Goal: Task Accomplishment & Management: Use online tool/utility

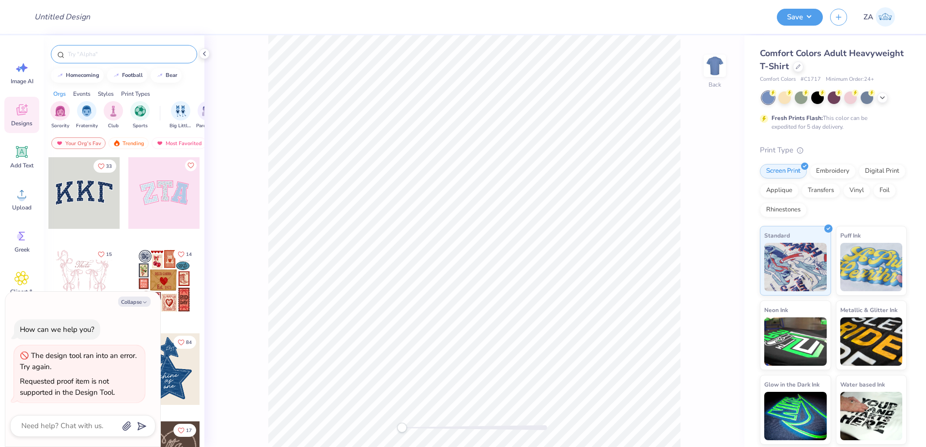
type textarea "x"
click at [150, 53] on input "text" at bounding box center [129, 54] width 124 height 10
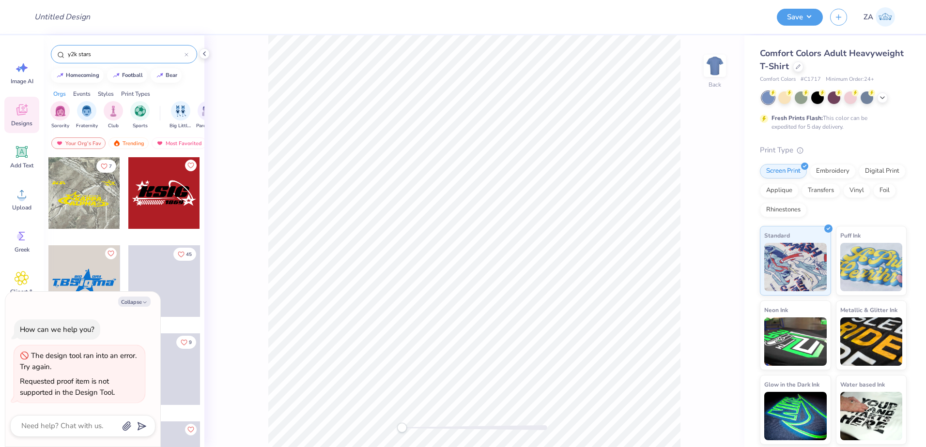
type input "y2k stars"
click at [151, 203] on div at bounding box center [164, 193] width 72 height 72
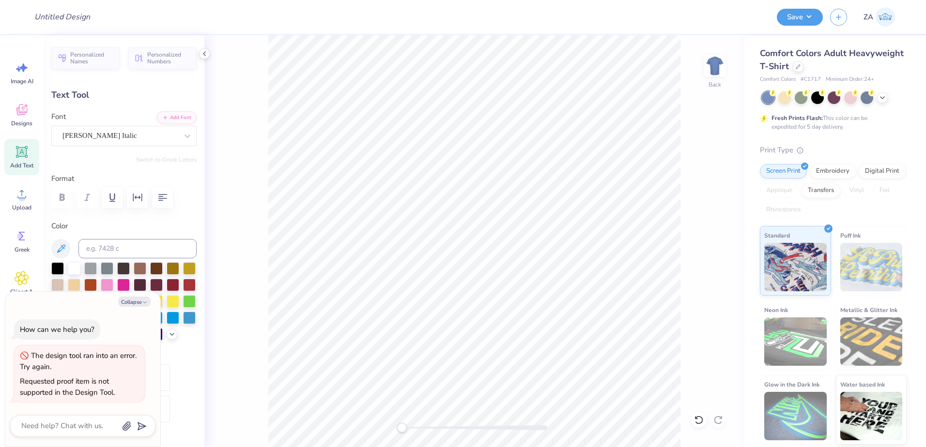
scroll to position [8, 1]
type textarea "x"
type textarea "R"
type textarea "x"
type textarea "RH"
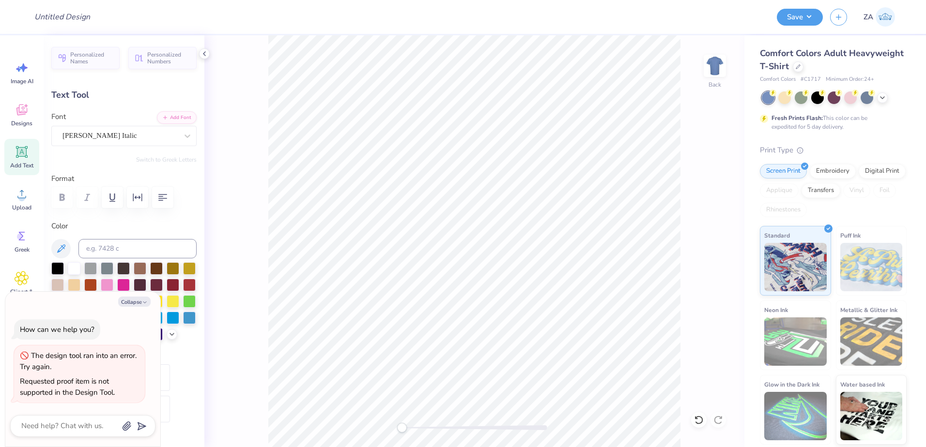
type textarea "x"
type textarea "RHO"
type textarea "x"
type textarea "RHOD"
type textarea "x"
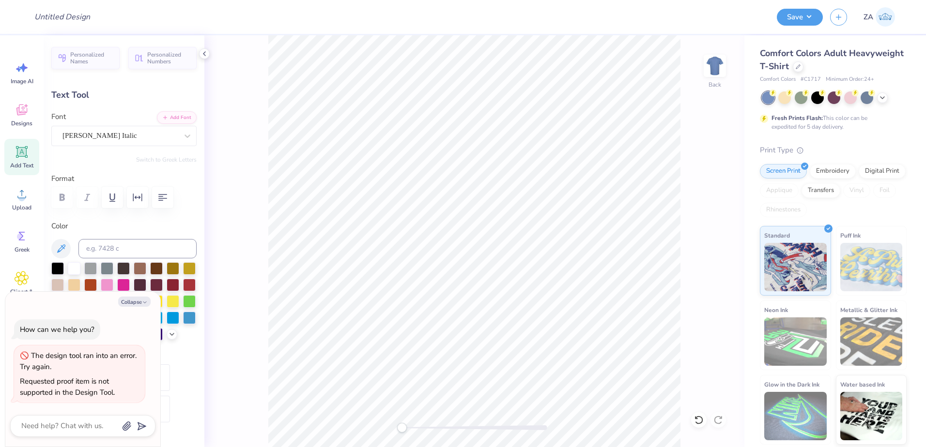
type textarea "RHODC"
type textarea "x"
type textarea "RHODCH"
type textarea "x"
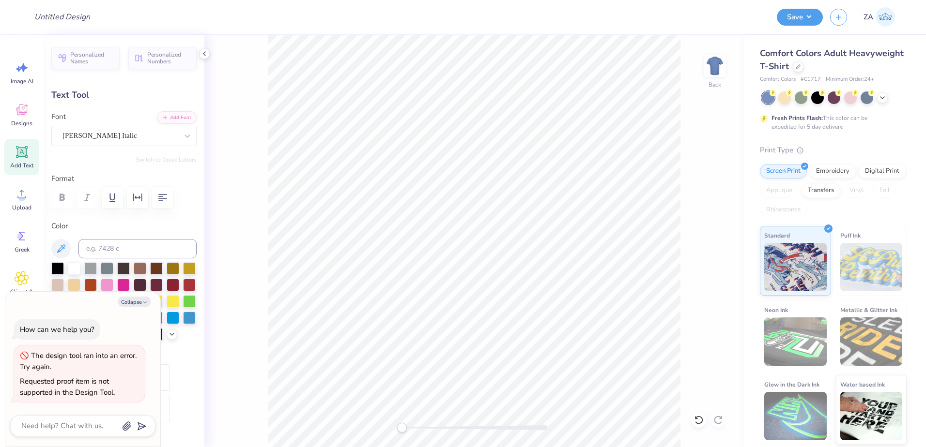
type textarea "RHODCHI"
type textarea "x"
type input "14.17"
type input "1.65"
type input "4.56"
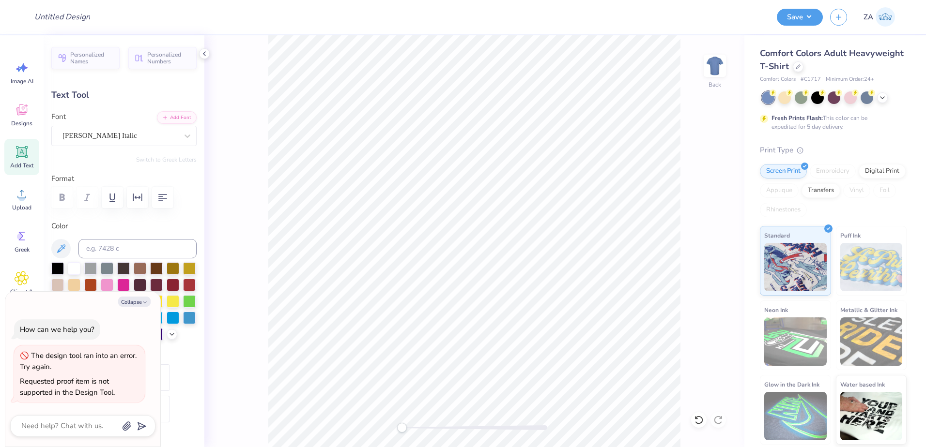
type textarea "x"
type input "11.89"
type input "1.38"
type input "4.83"
drag, startPoint x: 403, startPoint y: 428, endPoint x: 419, endPoint y: 424, distance: 16.4
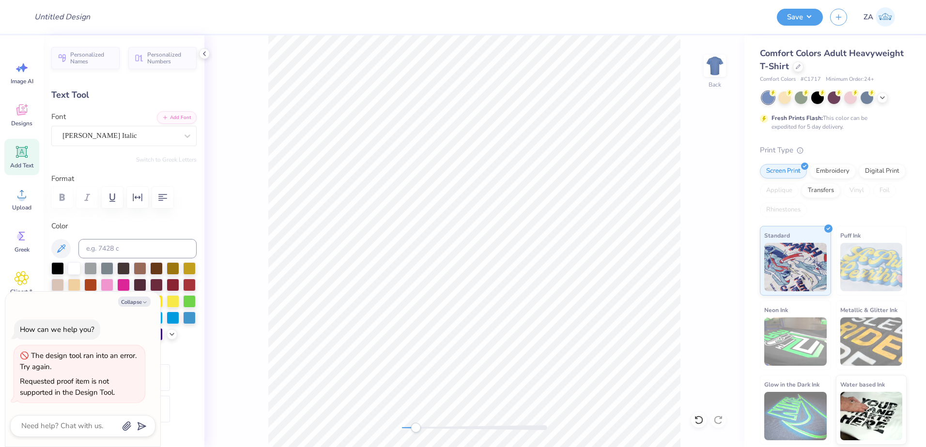
click at [419, 424] on div "Accessibility label" at bounding box center [416, 428] width 10 height 10
type textarea "x"
type input "10.48"
type input "1.22"
type input "4.98"
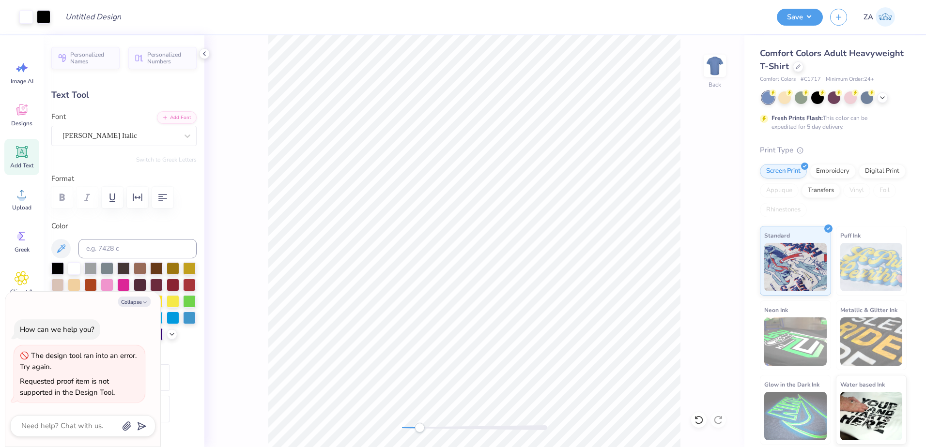
type textarea "x"
type input "3.32"
type input "0.71"
type input "6.79"
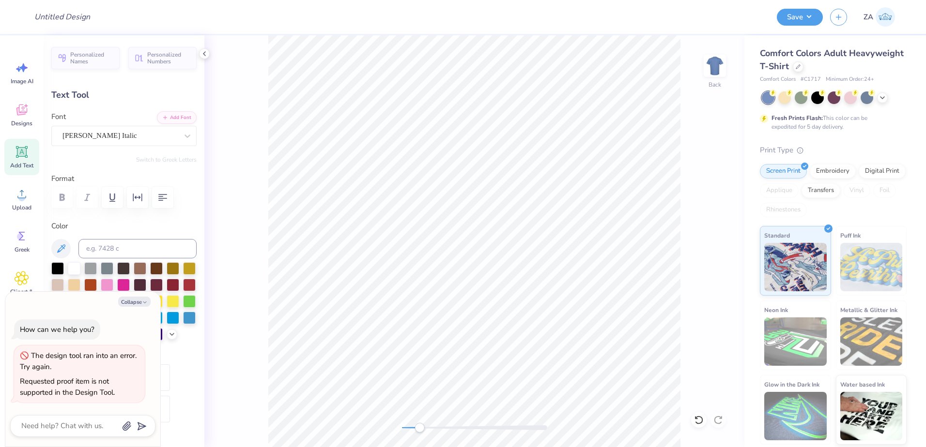
type textarea "x"
type textarea "E"
type textarea "x"
type textarea "ES"
type textarea "x"
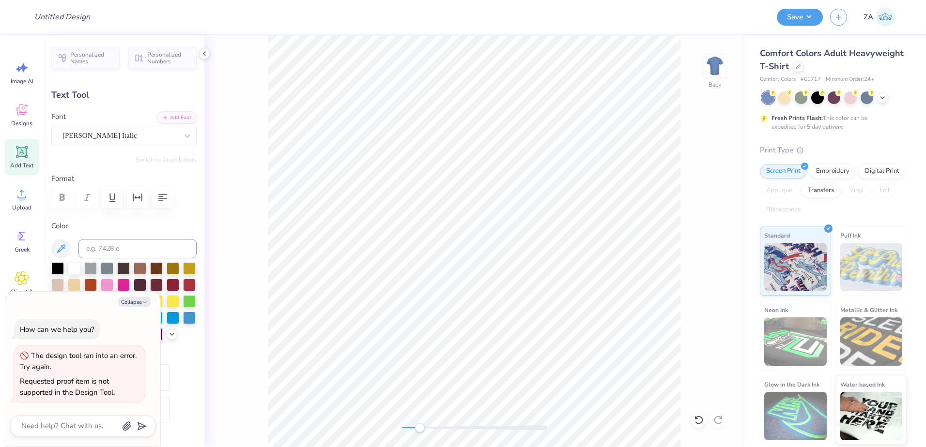
type textarea "EST"
type textarea "x"
type textarea "EST."
type textarea "x"
type textarea "EST."
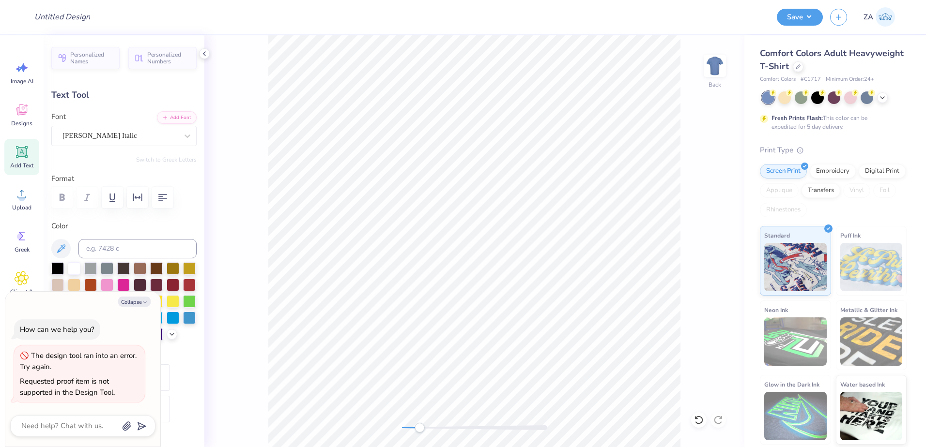
type textarea "x"
type textarea "EST. 1"
type textarea "x"
type textarea "EST. 19"
type textarea "x"
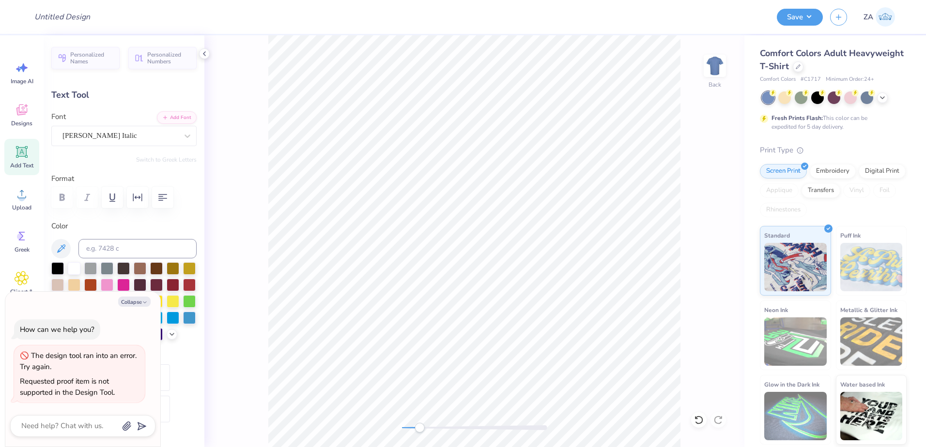
type textarea "EST. 199"
type textarea "x"
type textarea "EST. 1995"
type textarea "x"
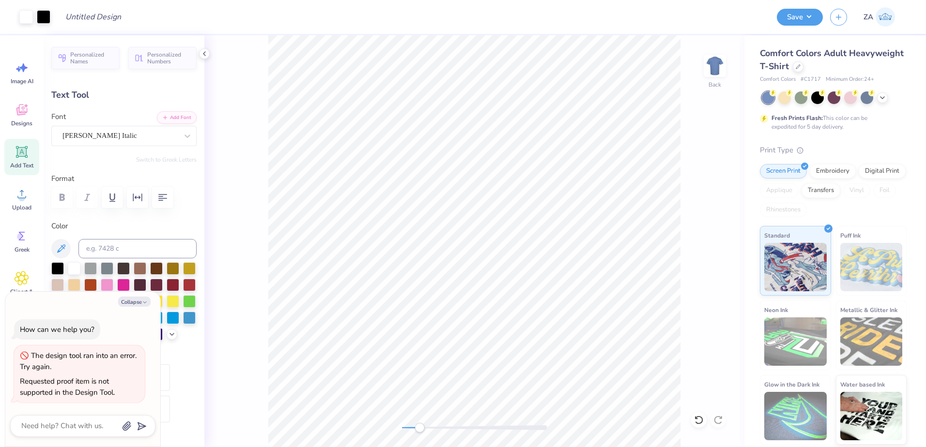
type input "6.67"
type input "6.88"
type textarea "x"
type input "4.09"
type input "0.44"
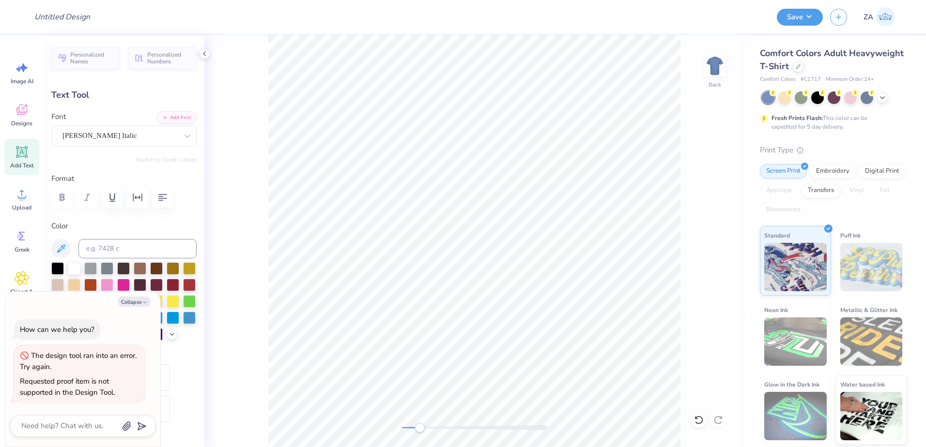
type input "6.90"
type textarea "x"
type input "6.77"
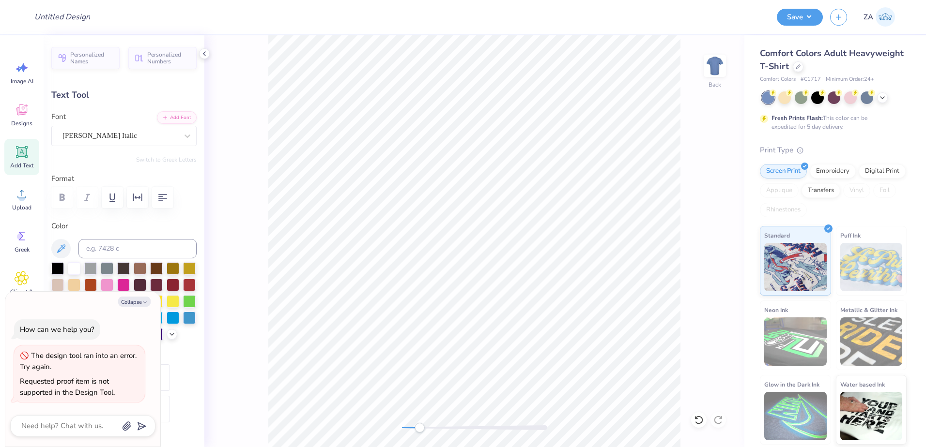
type textarea "x"
type textarea "1995"
type textarea "x"
type textarea "1995"
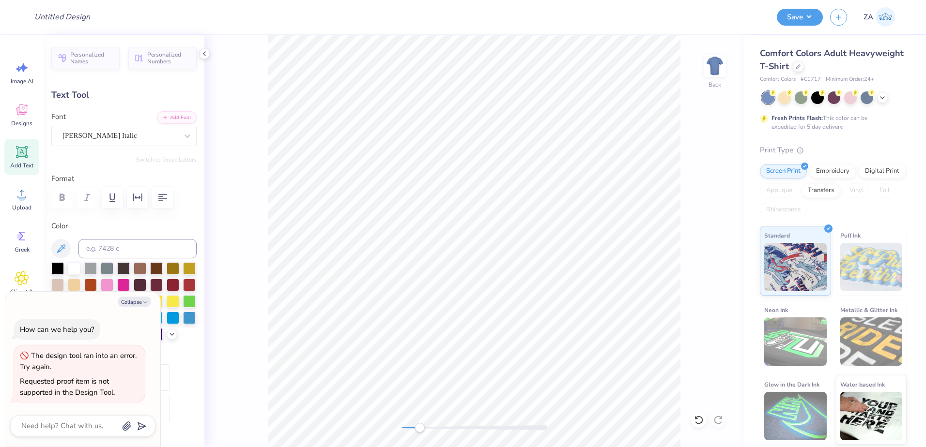
type textarea "x"
type textarea "EST."
type textarea "x"
type textarea "EST."
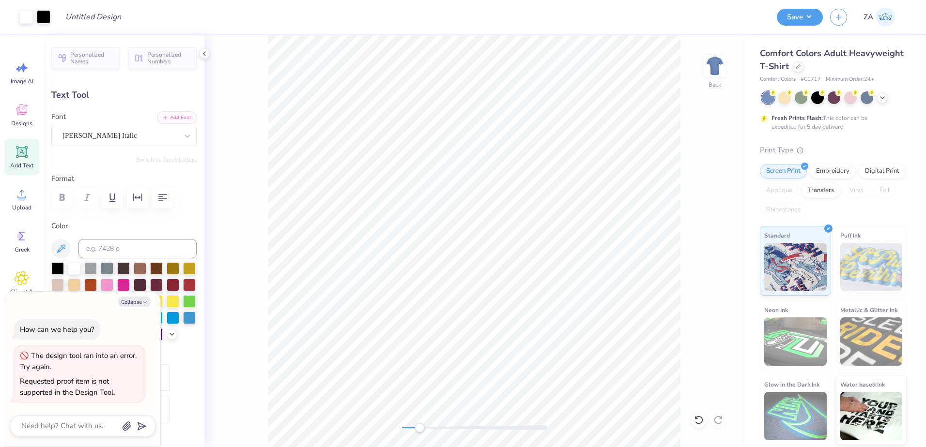
type textarea "x"
type input "1.80"
type textarea "x"
type input "2.62"
type input "0.64"
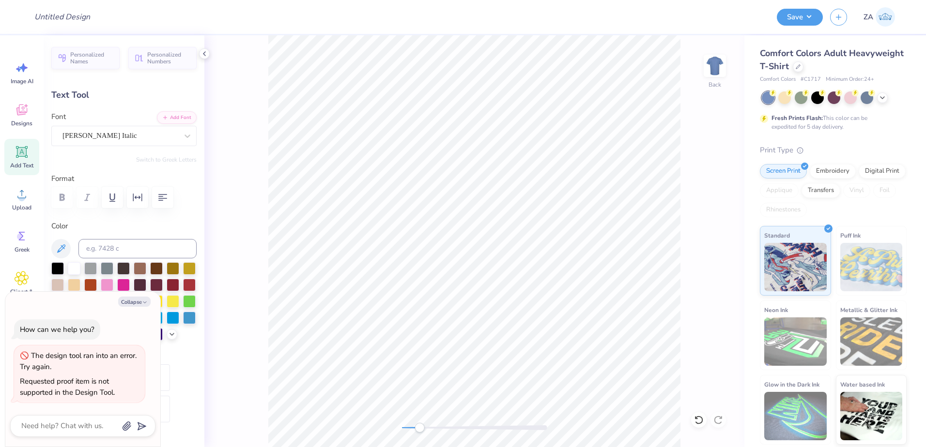
type input "6.57"
click at [114, 193] on icon "button" at bounding box center [113, 198] width 12 height 12
type textarea "x"
click at [136, 193] on icon "button" at bounding box center [138, 198] width 12 height 12
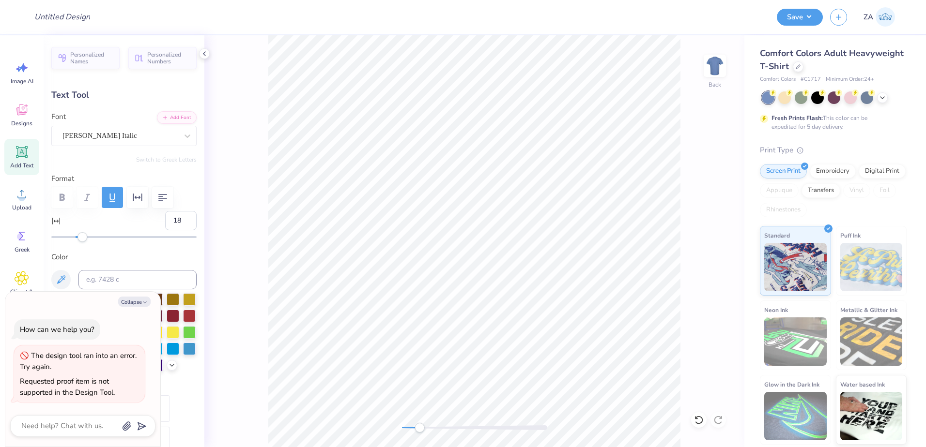
type input "19"
drag, startPoint x: 81, startPoint y: 236, endPoint x: 100, endPoint y: 226, distance: 21.9
click at [96, 233] on div at bounding box center [123, 237] width 145 height 10
click at [116, 197] on icon "button" at bounding box center [113, 198] width 12 height 12
type textarea "x"
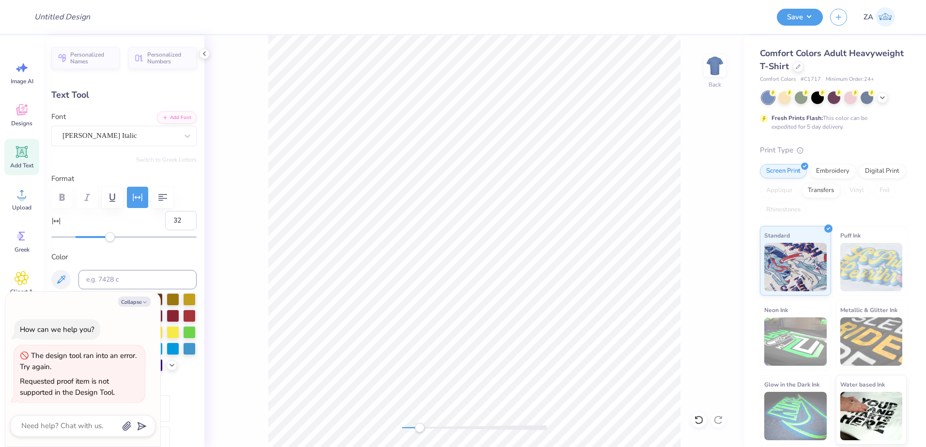
type input "33"
drag, startPoint x: 100, startPoint y: 236, endPoint x: 112, endPoint y: 236, distance: 12.1
click at [112, 236] on div "Accessibility label" at bounding box center [110, 237] width 10 height 10
type textarea "x"
type input "28"
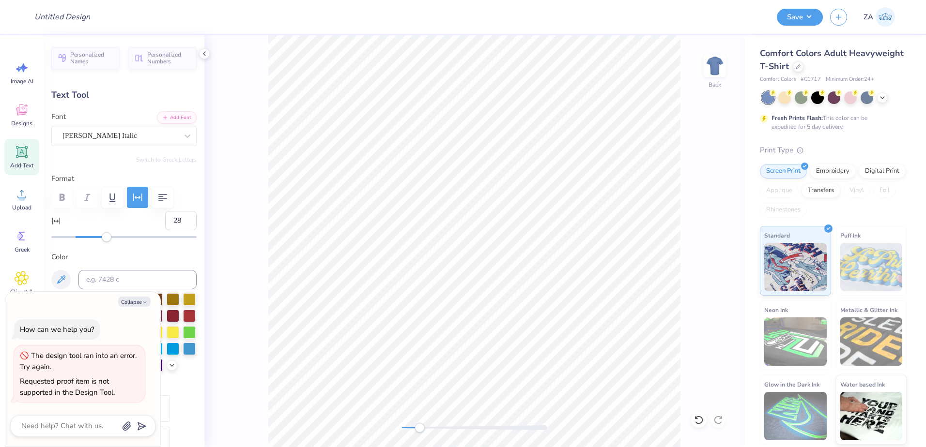
drag, startPoint x: 112, startPoint y: 236, endPoint x: 106, endPoint y: 236, distance: 5.8
click at [106, 236] on div "Accessibility label" at bounding box center [107, 237] width 10 height 10
type textarea "x"
type input "3.29"
type input "6.45"
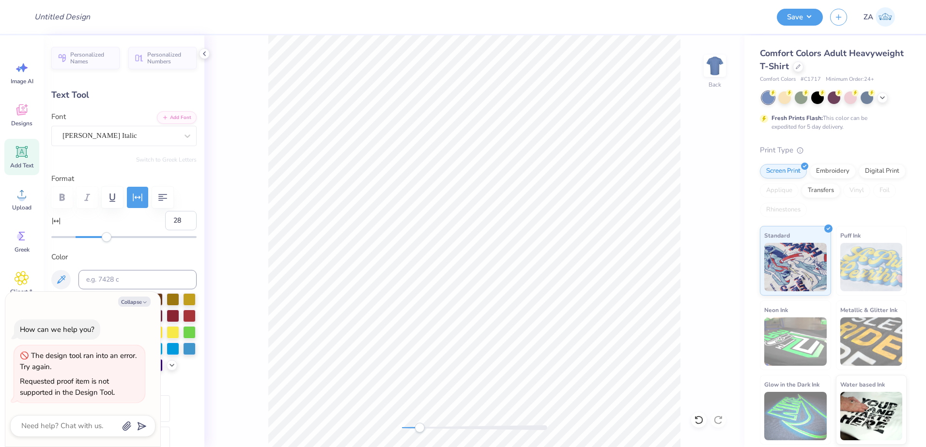
type textarea "x"
type input "2.08"
type input "0.44"
type input "7.66"
type input "0"
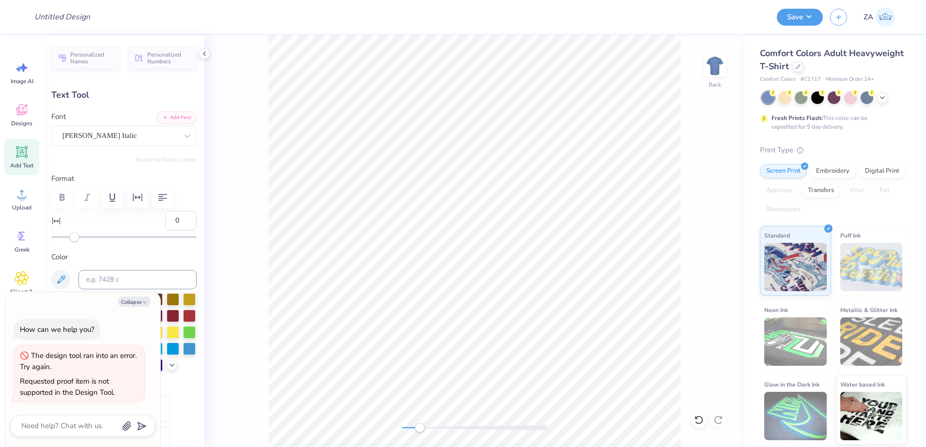
type textarea "x"
click at [133, 199] on icon "button" at bounding box center [137, 198] width 9 height 8
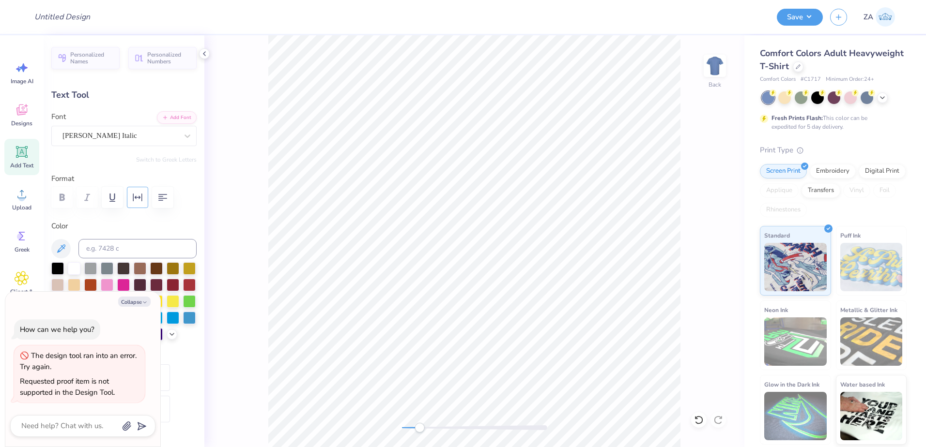
click at [137, 203] on icon "button" at bounding box center [138, 198] width 12 height 12
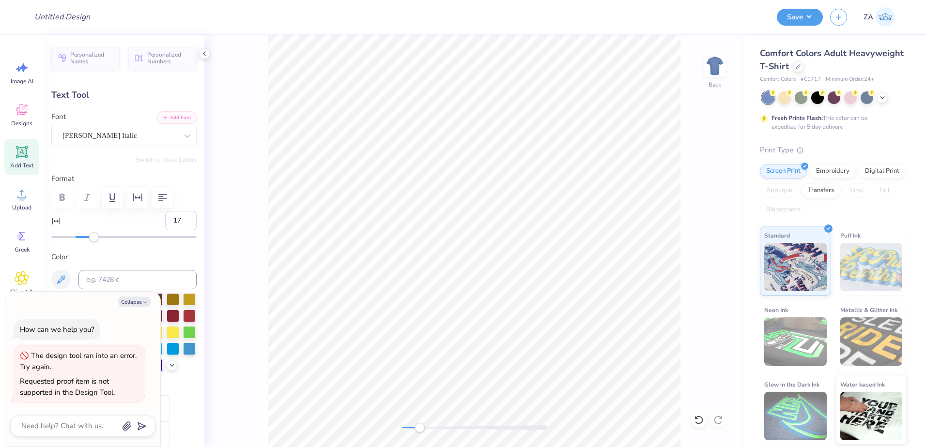
type input "18"
click at [95, 238] on div "Accessibility label" at bounding box center [94, 237] width 10 height 10
type textarea "x"
type input "36"
click at [100, 239] on div "Accessibility label" at bounding box center [95, 237] width 10 height 10
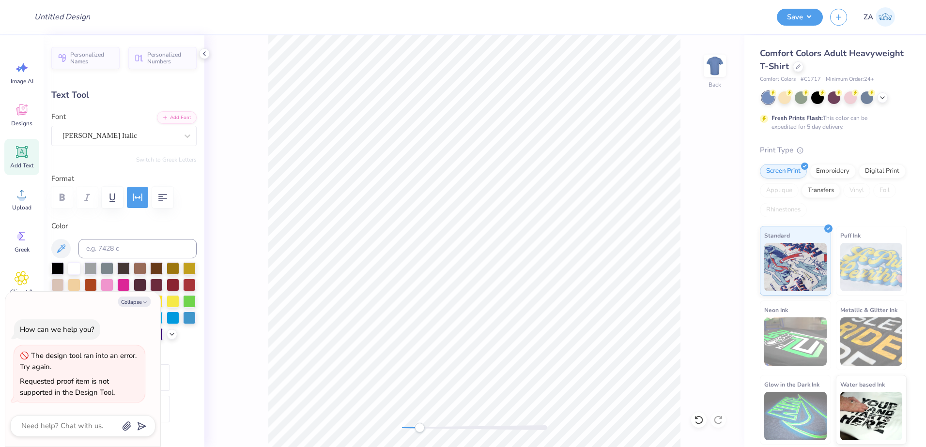
type textarea "x"
click at [141, 186] on div "Format" at bounding box center [123, 192] width 145 height 38
click at [141, 192] on icon "button" at bounding box center [138, 198] width 12 height 12
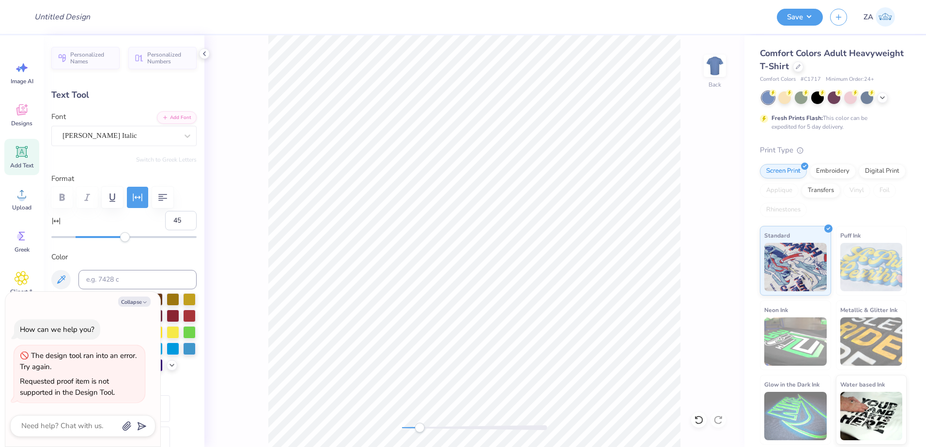
type input "46"
drag, startPoint x: 119, startPoint y: 239, endPoint x: 127, endPoint y: 239, distance: 7.8
click at [127, 239] on div "Accessibility label" at bounding box center [125, 237] width 10 height 10
type textarea "x"
type input "50"
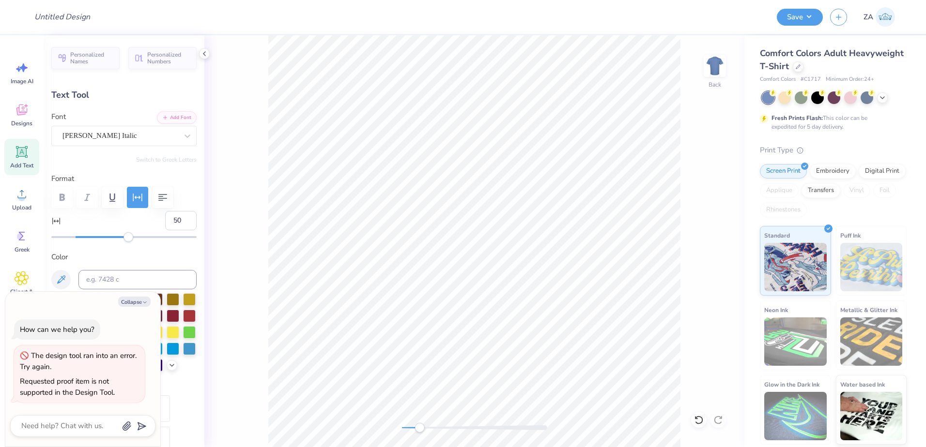
drag, startPoint x: 127, startPoint y: 239, endPoint x: 132, endPoint y: 239, distance: 5.3
click at [132, 239] on div "Accessibility label" at bounding box center [128, 237] width 10 height 10
type textarea "x"
type input "2.90"
drag, startPoint x: 431, startPoint y: 429, endPoint x: 466, endPoint y: 423, distance: 34.9
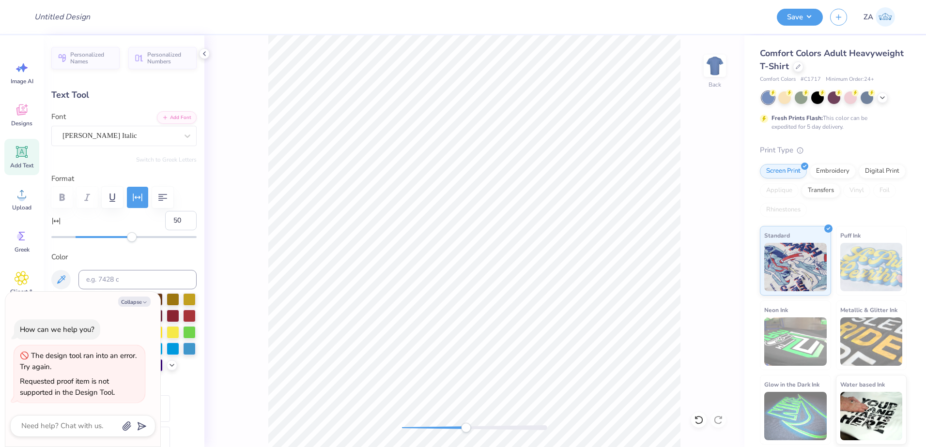
click at [466, 423] on div "Accessibility label" at bounding box center [466, 428] width 10 height 10
drag, startPoint x: 463, startPoint y: 428, endPoint x: 418, endPoint y: 427, distance: 45.1
click at [418, 427] on div "Accessibility label" at bounding box center [419, 428] width 10 height 10
click at [361, 422] on div "Back" at bounding box center [474, 241] width 540 height 412
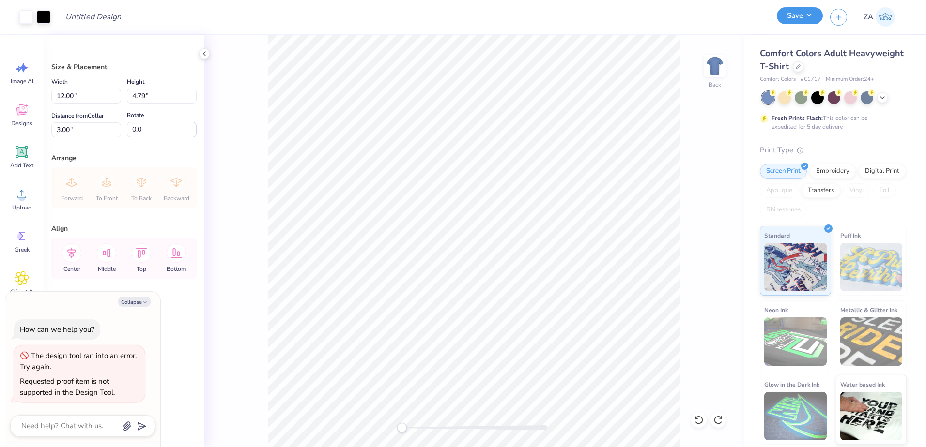
click at [802, 10] on button "Save" at bounding box center [800, 15] width 46 height 17
click at [789, 24] on button "Save" at bounding box center [800, 15] width 46 height 17
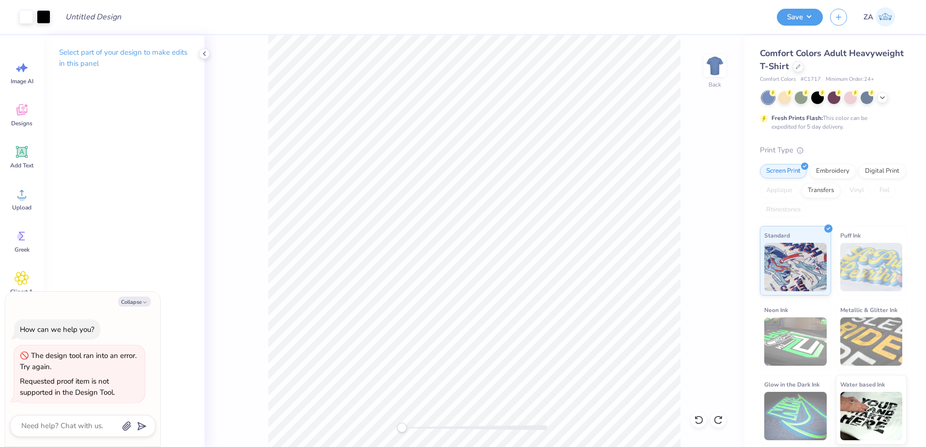
type textarea "x"
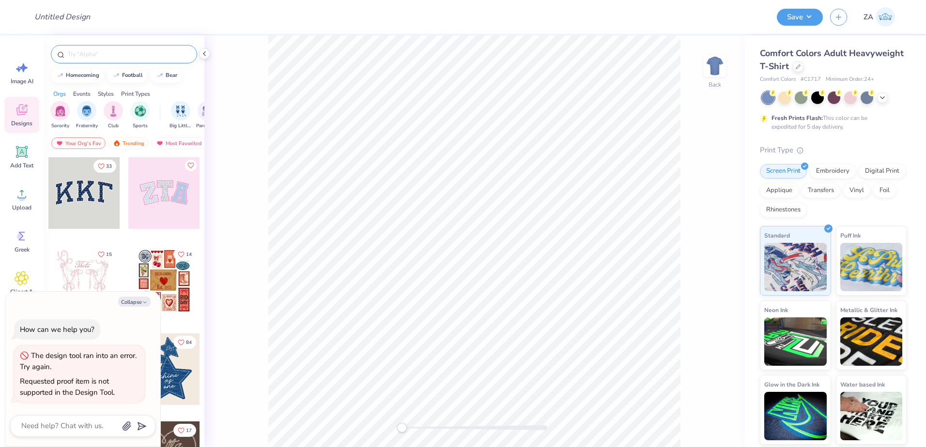
click at [168, 61] on div at bounding box center [124, 54] width 146 height 18
click at [880, 97] on icon at bounding box center [882, 97] width 8 height 8
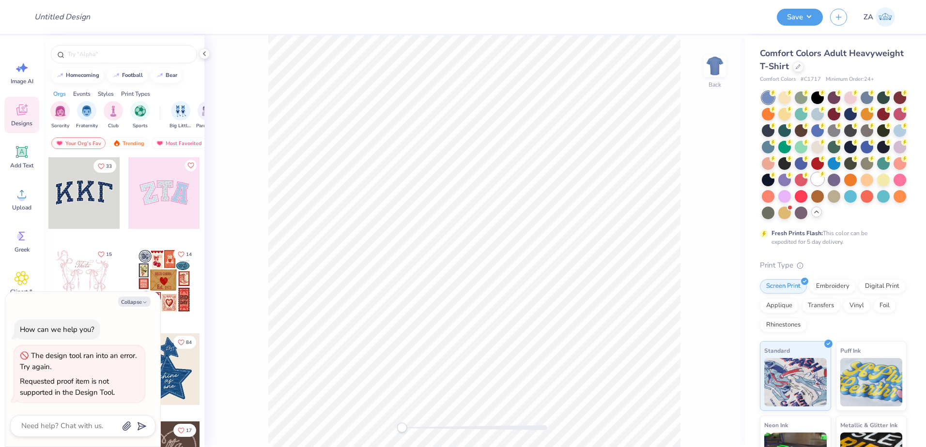
click at [811, 185] on div at bounding box center [817, 179] width 13 height 13
type textarea "x"
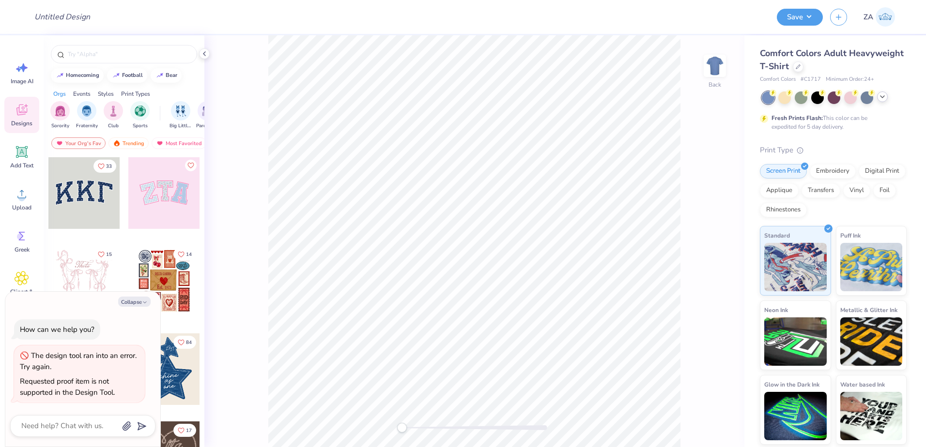
click at [881, 99] on icon at bounding box center [882, 97] width 8 height 8
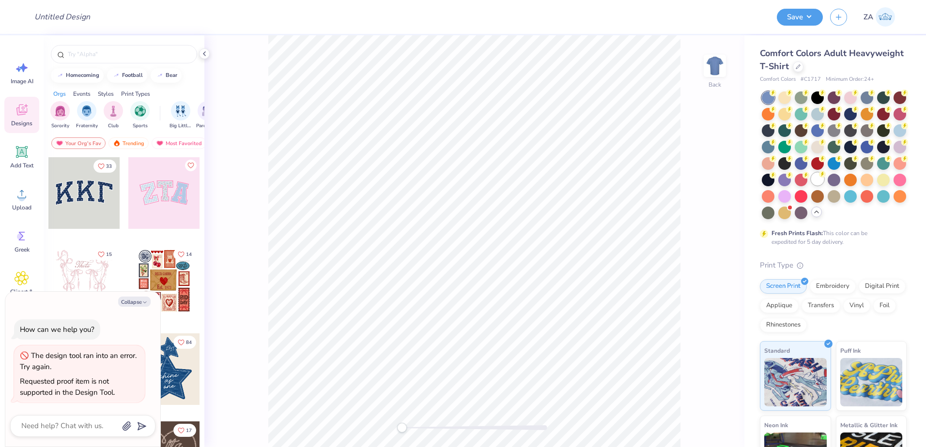
click at [772, 202] on div at bounding box center [834, 156] width 145 height 128
click at [811, 185] on div at bounding box center [817, 179] width 13 height 13
click at [98, 60] on div at bounding box center [124, 54] width 146 height 18
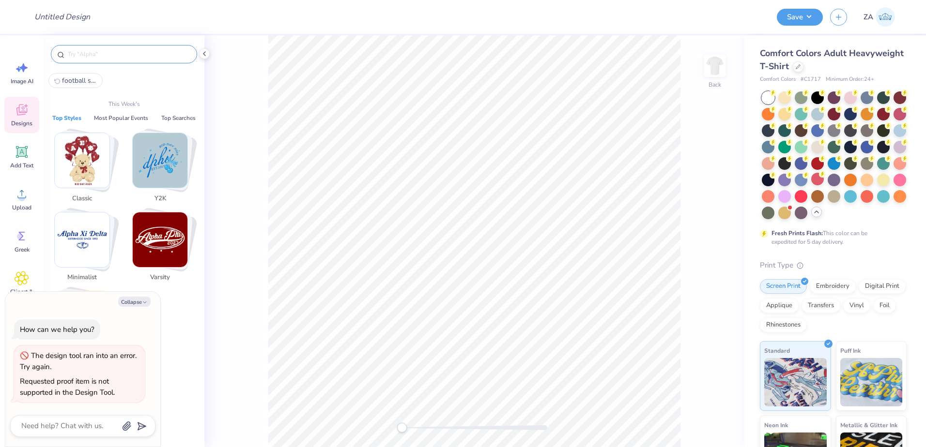
type textarea "x"
click at [99, 57] on input "text" at bounding box center [129, 54] width 124 height 10
type input "y2k stars"
type input "Bucknell AXO DVA 5k Shirts"
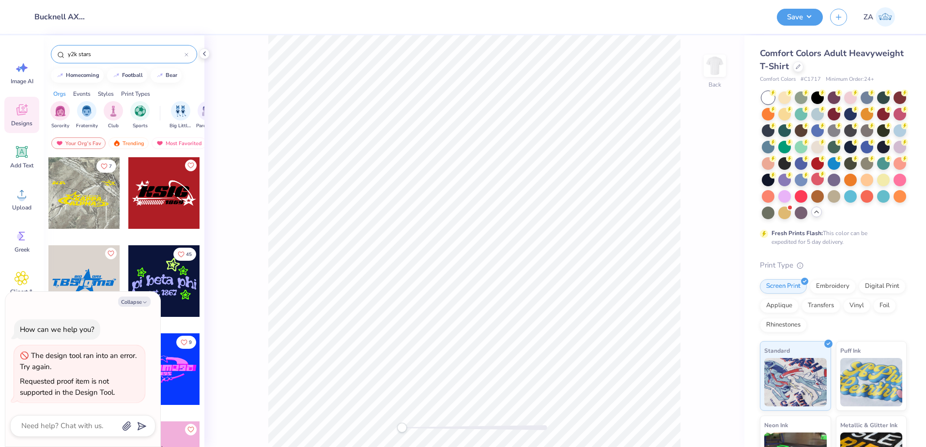
click at [149, 196] on div at bounding box center [164, 193] width 72 height 72
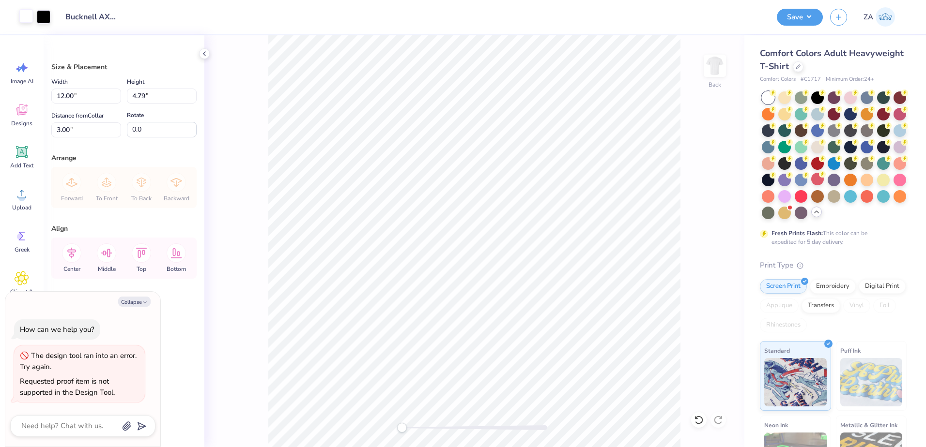
click at [25, 15] on div at bounding box center [26, 16] width 14 height 14
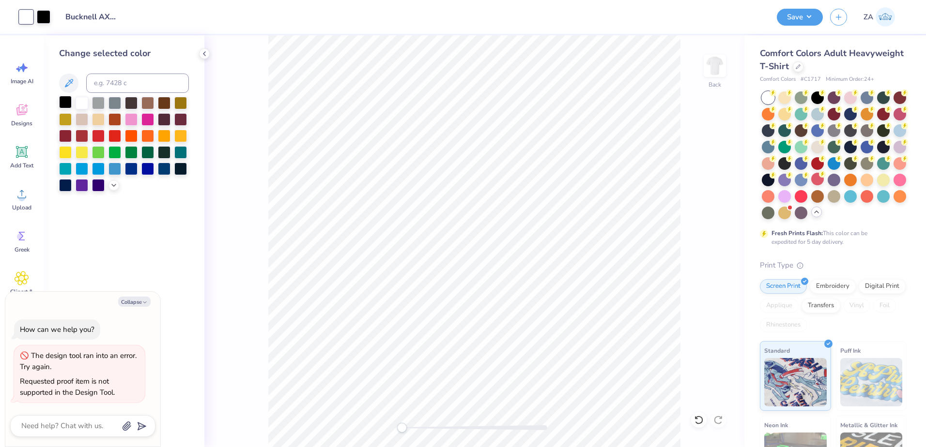
click at [65, 101] on div at bounding box center [65, 102] width 13 height 13
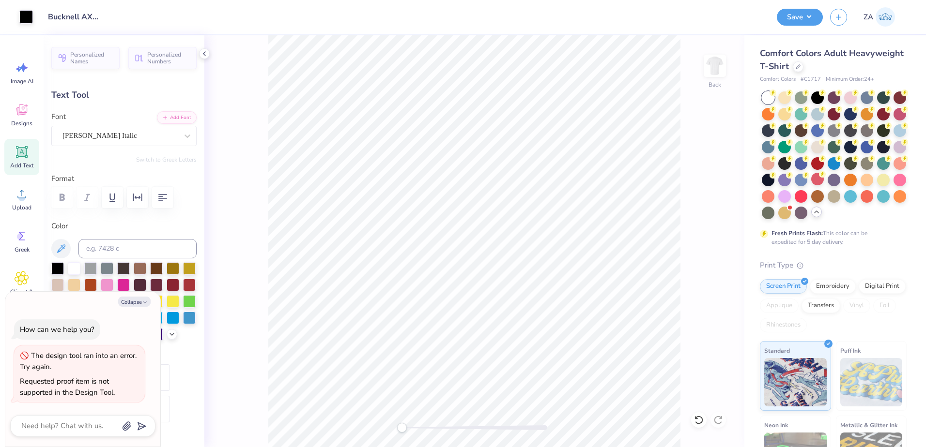
scroll to position [8, 1]
type textarea "x"
type textarea "R"
type textarea "x"
type textarea "RO"
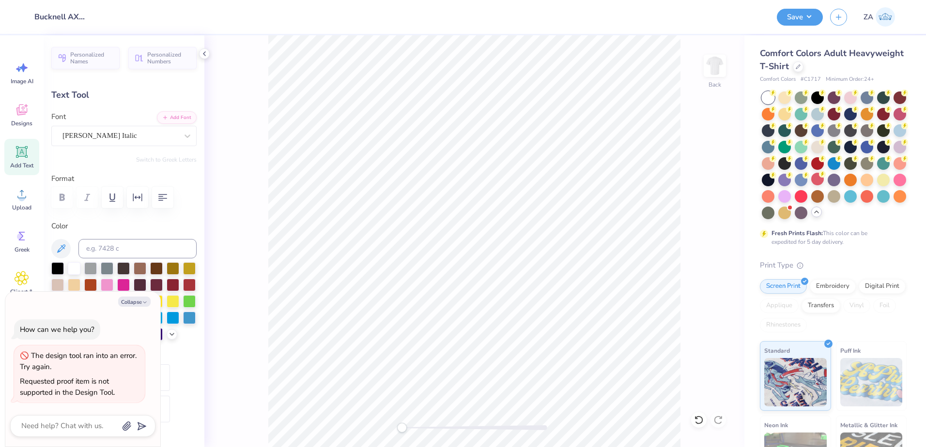
type textarea "x"
type textarea "ROD"
type textarea "x"
type textarea "RODH"
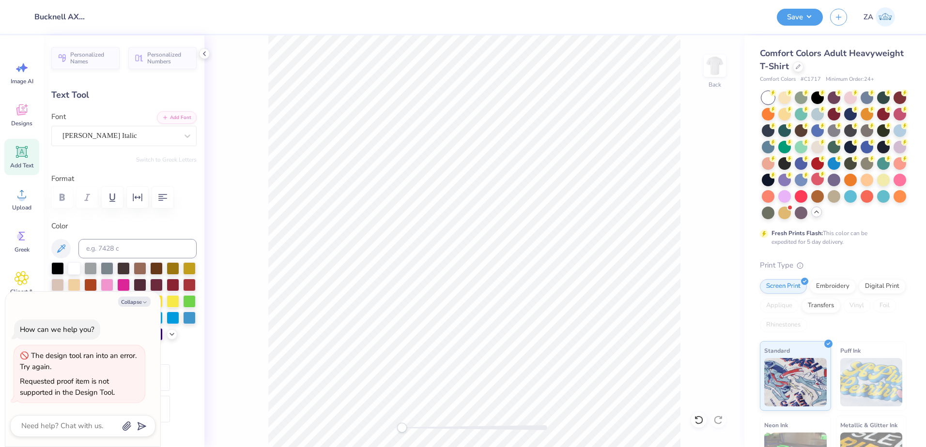
type textarea "x"
type textarea "ROD"
type textarea "x"
type textarea "RODC"
type textarea "x"
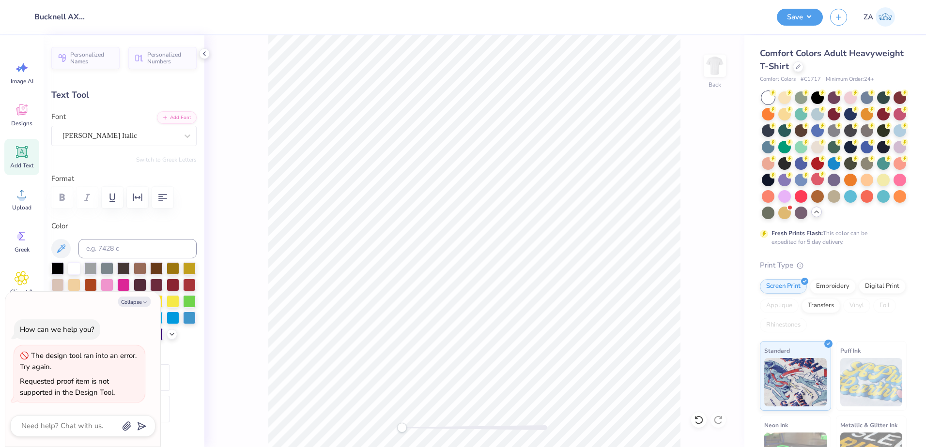
type textarea "RODCH"
type textarea "x"
type textarea "RODCHI"
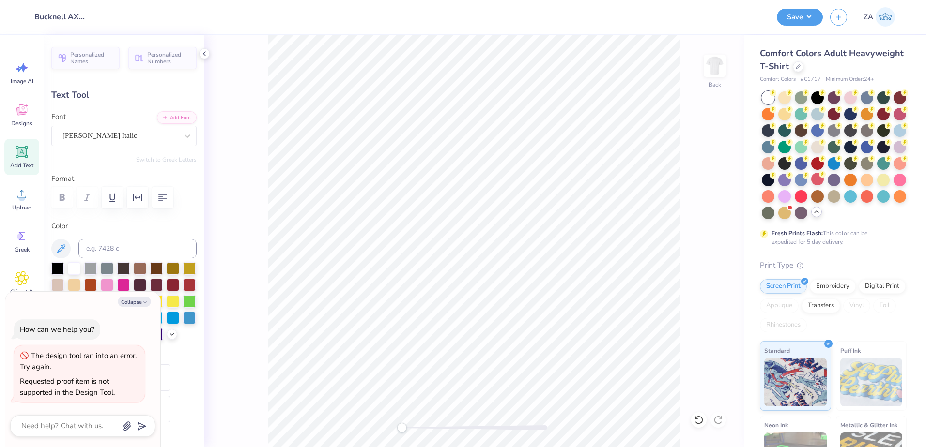
type textarea "x"
type textarea "RHODCHI"
type textarea "x"
type input "14.17"
type input "1.65"
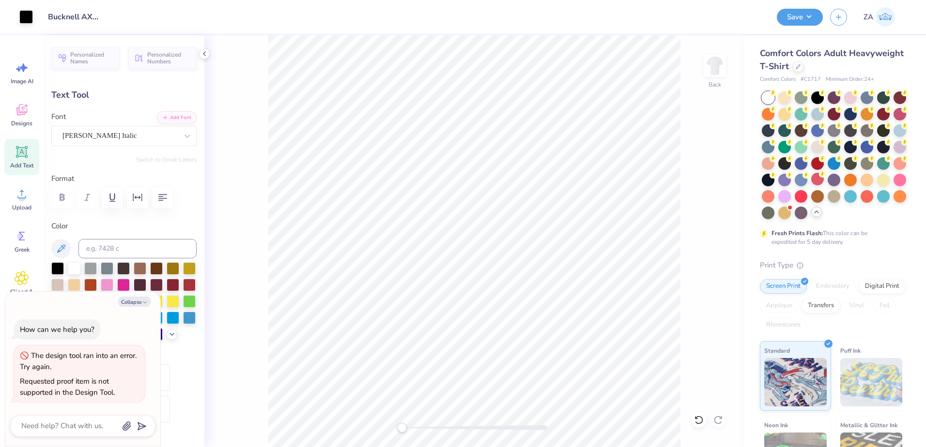
type input "4.56"
click at [88, 268] on div at bounding box center [90, 268] width 13 height 13
type textarea "x"
type input "4.44"
type textarea "x"
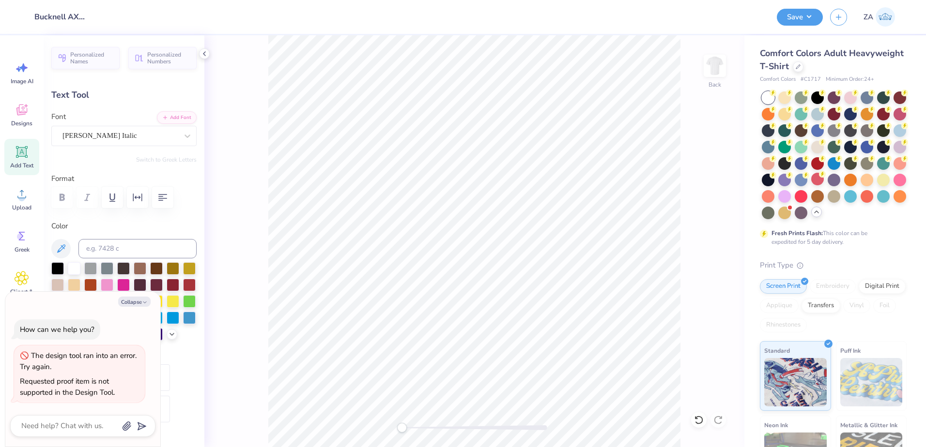
type input "11.68"
type input "1.36"
type input "4.73"
type textarea "x"
type input "4.58"
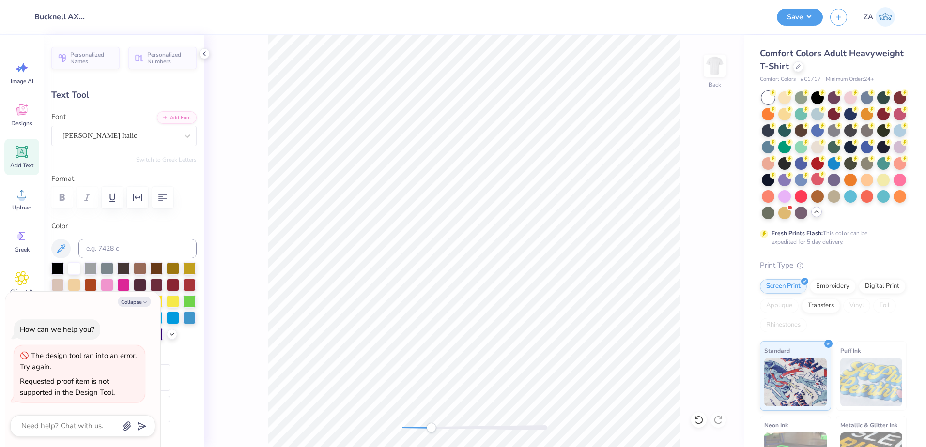
drag, startPoint x: 405, startPoint y: 430, endPoint x: 431, endPoint y: 424, distance: 26.8
click at [431, 424] on div "Accessibility label" at bounding box center [431, 428] width 10 height 10
drag, startPoint x: 430, startPoint y: 425, endPoint x: 415, endPoint y: 423, distance: 15.6
click at [415, 423] on div "Accessibility label" at bounding box center [415, 428] width 10 height 10
type textarea "x"
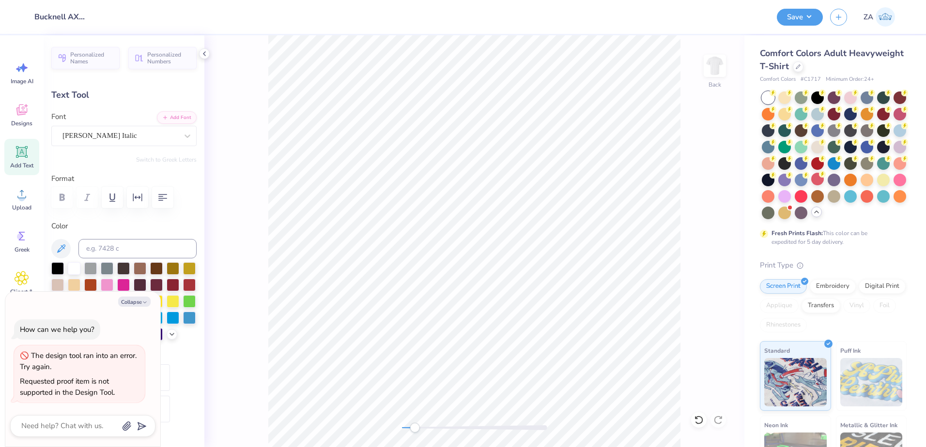
type input "9.73"
type input "1.13"
type input "5.01"
type textarea "x"
type input "3.32"
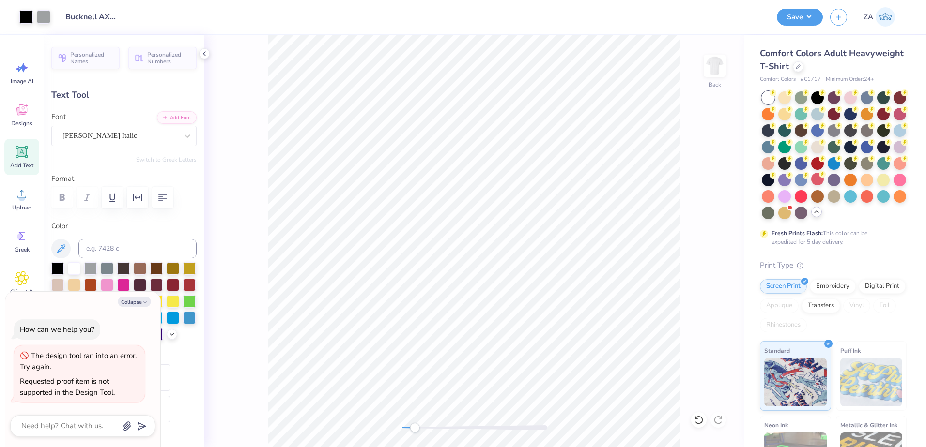
type input "0.71"
type input "6.79"
type textarea "x"
type textarea "1"
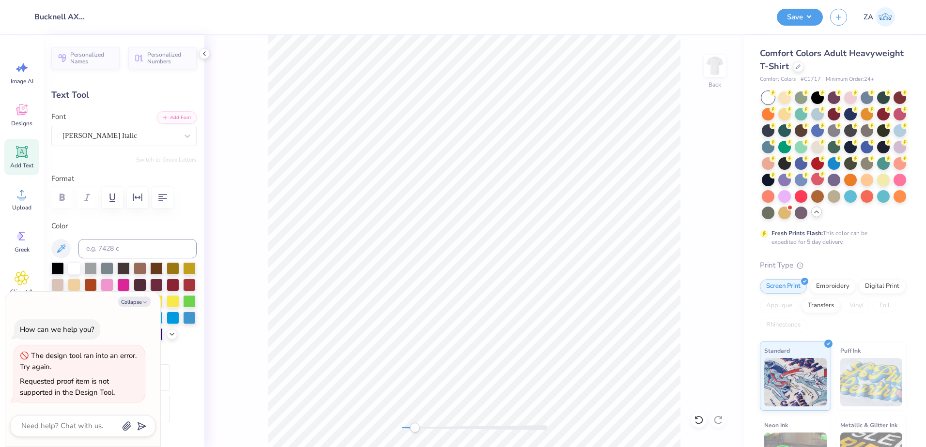
scroll to position [8, 1]
type textarea "x"
type textarea "19"
type textarea "x"
type textarea "199"
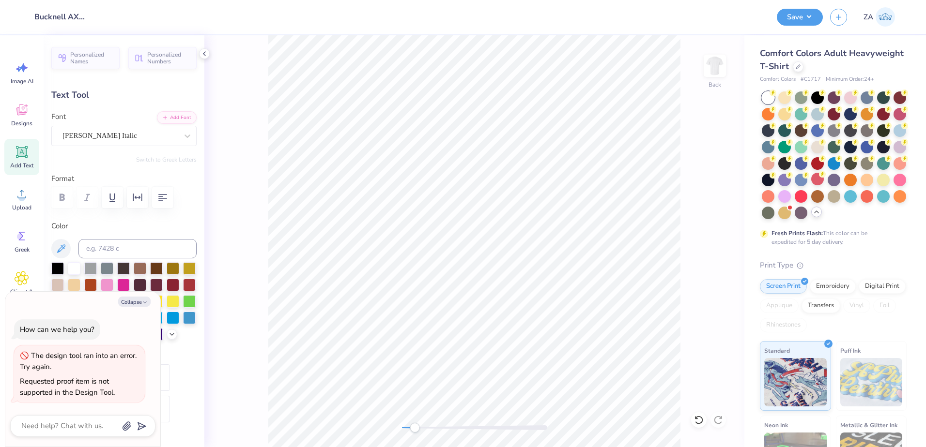
type textarea "x"
type textarea "1995"
type textarea "x"
type input "9.73"
type input "1.13"
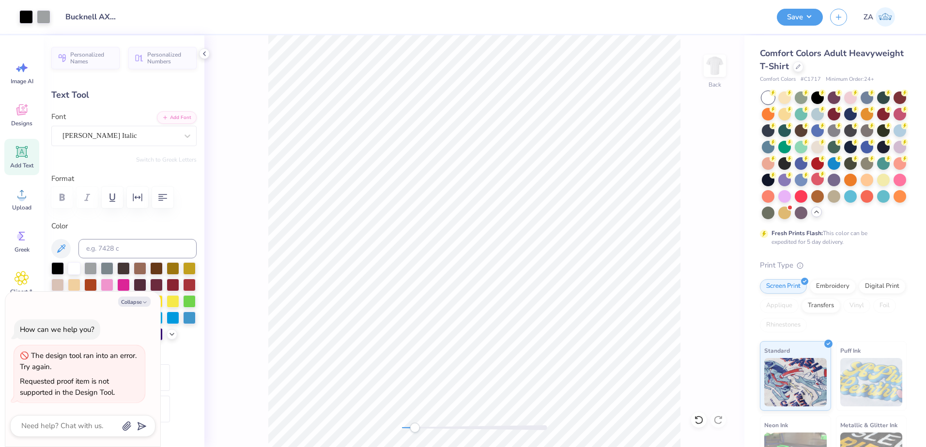
type input "5.01"
type textarea "x"
type input "3.40"
type input "0.71"
type input "6.88"
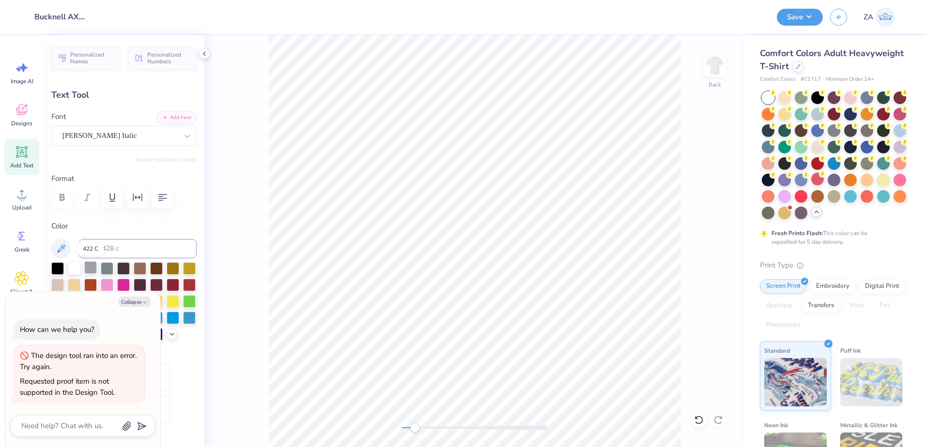
click at [90, 263] on div at bounding box center [90, 268] width 13 height 13
type textarea "x"
type input "7.05"
type textarea "x"
type textarea "E"
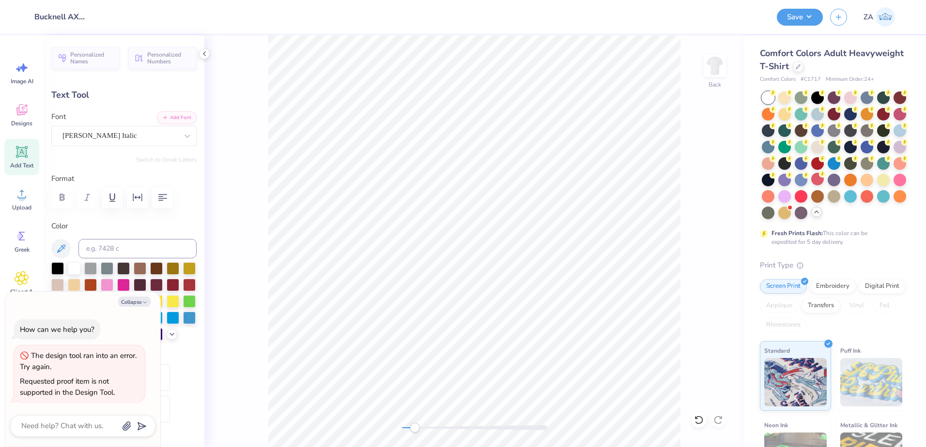
type textarea "x"
type textarea "ES"
type textarea "x"
type textarea "EST0"
type textarea "x"
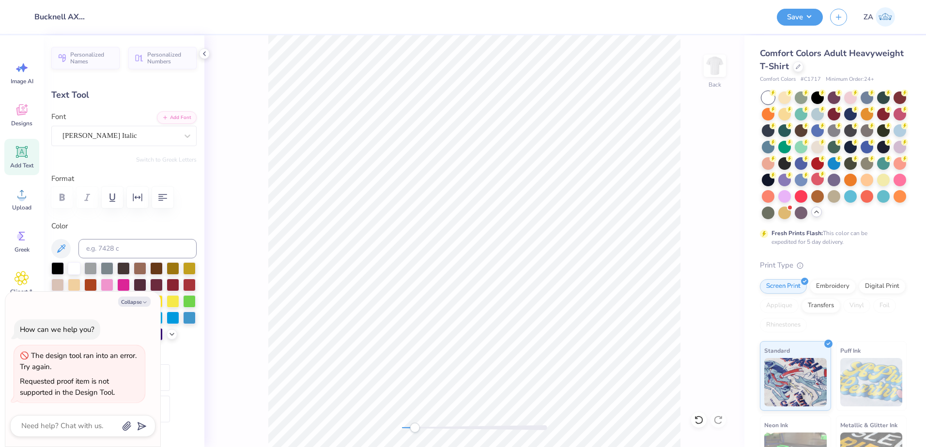
type textarea "EST0."
type textarea "x"
type textarea "EST0"
type textarea "x"
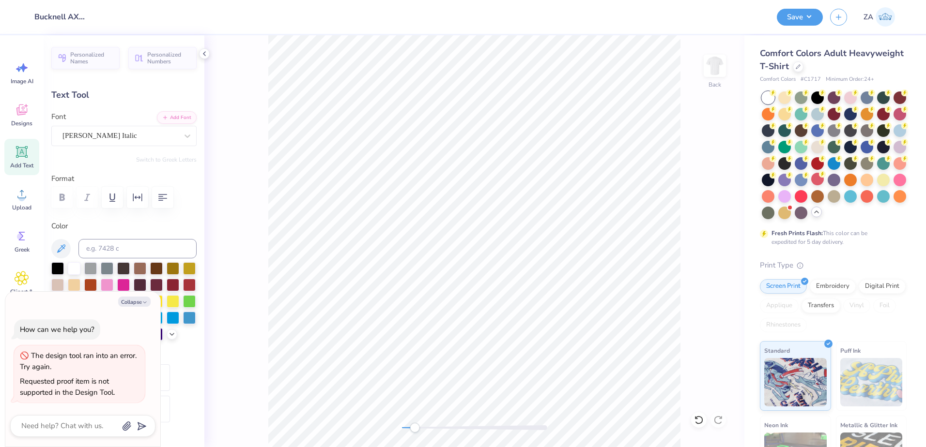
type textarea "EST"
type textarea "x"
type textarea "EST."
click at [433, 421] on div "Back" at bounding box center [474, 241] width 540 height 412
type textarea "x"
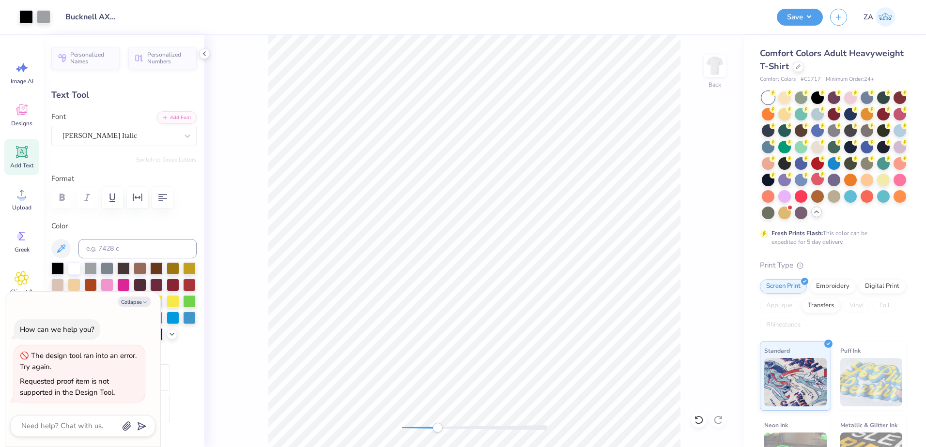
type input "7.17"
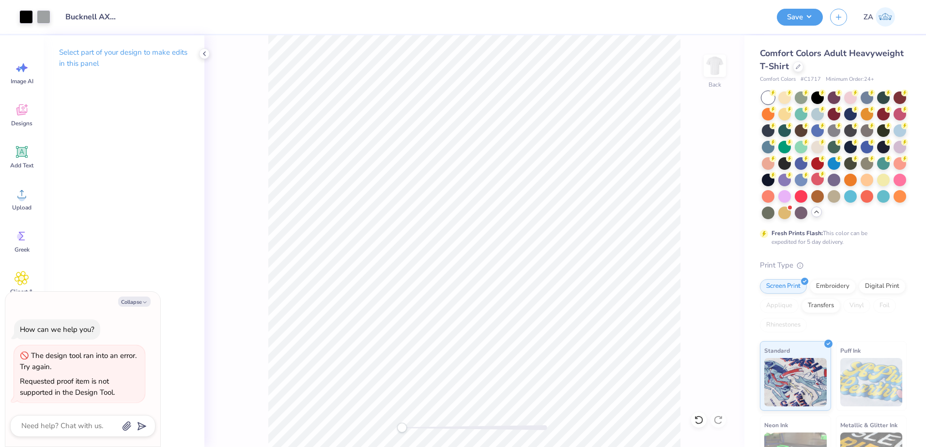
click at [387, 426] on div "Back" at bounding box center [474, 241] width 540 height 412
click at [795, 25] on div "Save" at bounding box center [800, 17] width 46 height 17
click at [687, 270] on div "Back" at bounding box center [474, 241] width 540 height 412
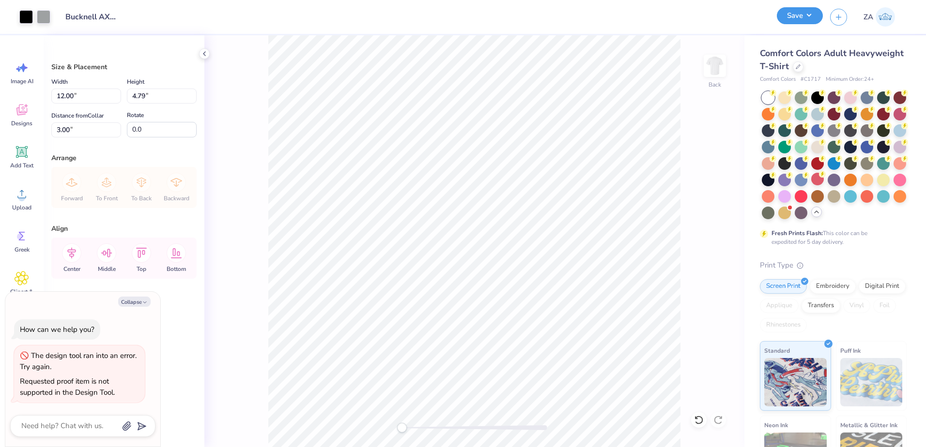
drag, startPoint x: 803, startPoint y: 13, endPoint x: 809, endPoint y: 17, distance: 7.3
click at [803, 13] on button "Save" at bounding box center [800, 15] width 46 height 17
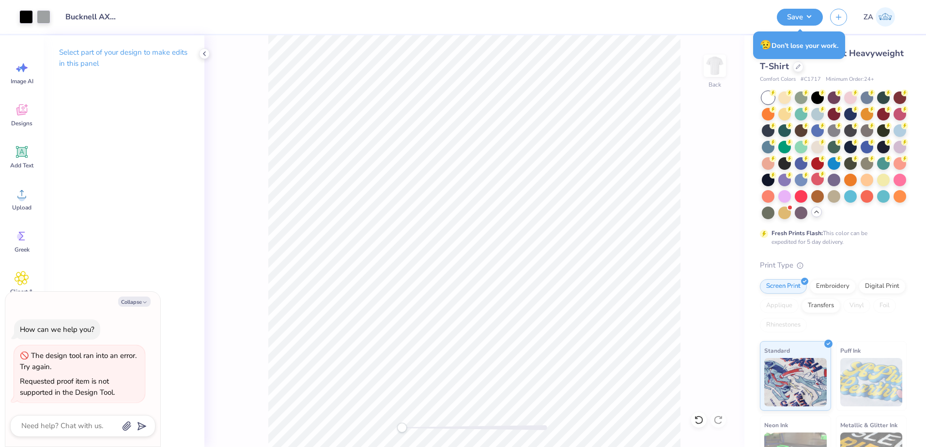
type textarea "x"
